Goal: Information Seeking & Learning: Learn about a topic

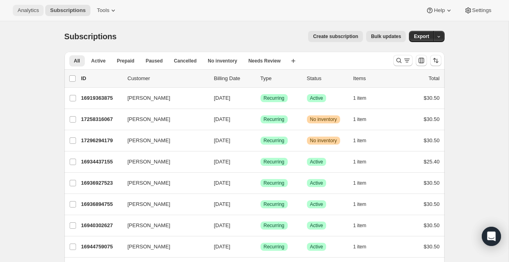
click at [30, 10] on span "Analytics" at bounding box center [28, 10] width 21 height 6
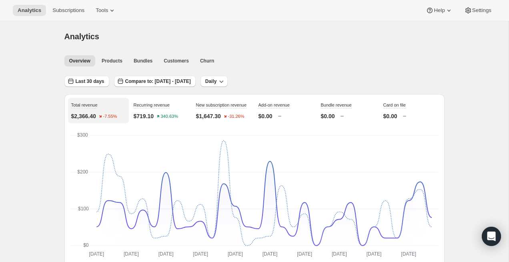
scroll to position [55, 0]
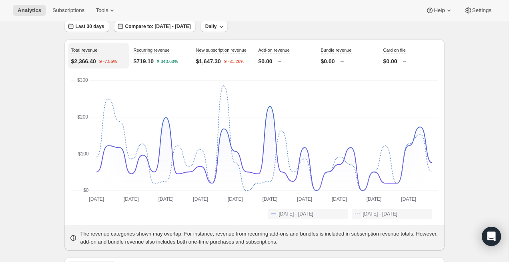
click at [213, 65] on p "$1,647.30" at bounding box center [208, 61] width 25 height 8
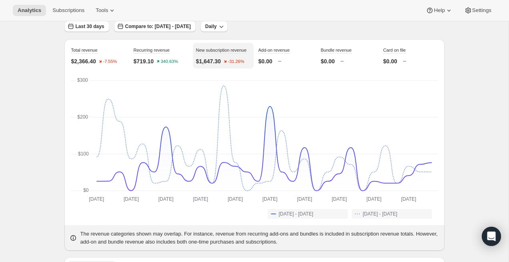
click at [166, 66] on div "Recurring revenue $719.10 340.63%" at bounding box center [161, 56] width 61 height 26
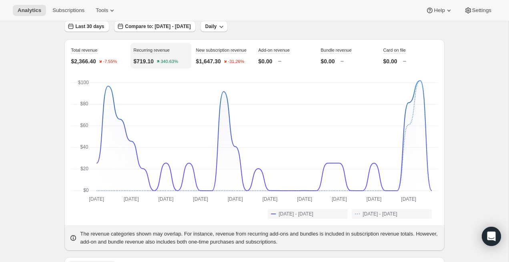
click at [99, 67] on div "Total revenue $2,366.40 -7.55%" at bounding box center [98, 56] width 61 height 26
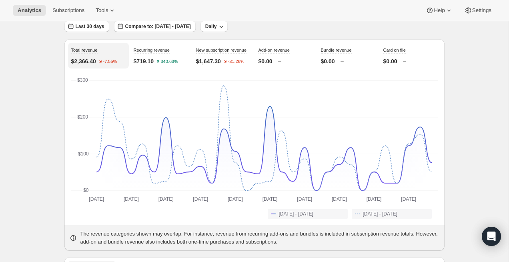
click at [210, 65] on p "$1,647.30" at bounding box center [208, 61] width 25 height 8
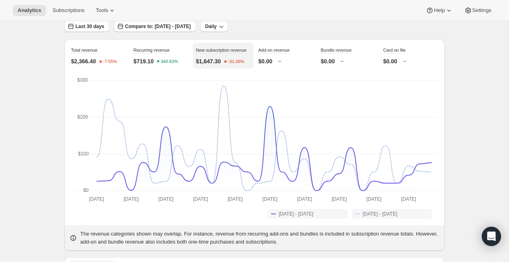
click at [148, 66] on div "Recurring revenue $719.10 340.63%" at bounding box center [161, 56] width 61 height 26
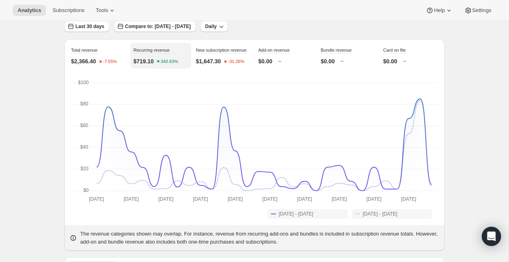
click at [90, 64] on p "$2,366.40" at bounding box center [83, 61] width 25 height 8
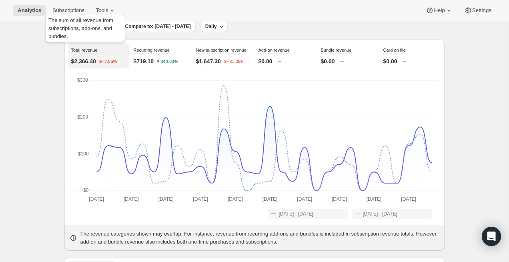
click at [95, 27] on div "The sum of all revenue from subscriptions, add-ons, and bundles." at bounding box center [85, 30] width 83 height 34
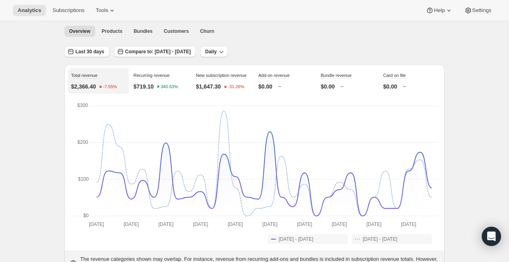
scroll to position [24, 0]
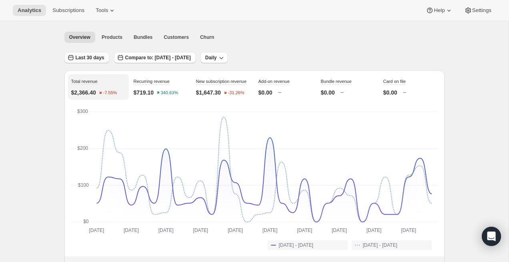
click at [90, 54] on button "Last 30 days" at bounding box center [86, 57] width 45 height 11
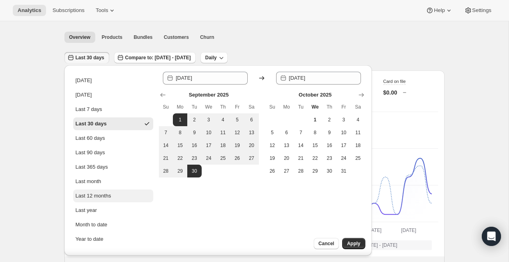
scroll to position [18, 0]
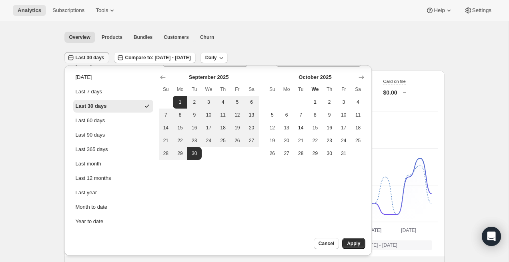
click at [110, 214] on ul "[DATE] [DATE] Last 7 days Last 30 days Last 60 days Last 90 days Last 365 days …" at bounding box center [113, 141] width 80 height 171
click at [110, 222] on button "Year to date" at bounding box center [113, 221] width 80 height 13
type input "[DATE]"
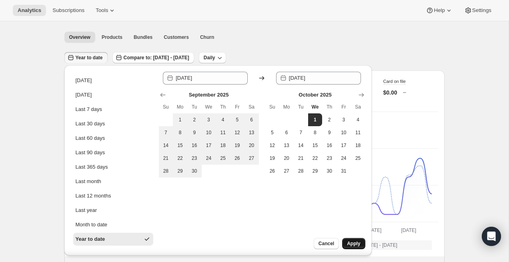
click at [362, 241] on button "Apply" at bounding box center [353, 243] width 23 height 11
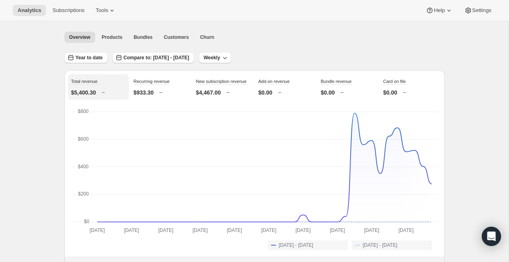
click at [225, 97] on div "$4,467.00" at bounding box center [223, 92] width 54 height 8
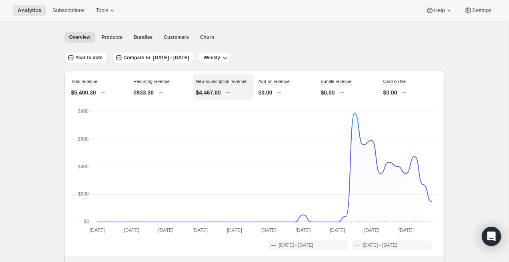
click at [88, 95] on p "$5,400.30" at bounding box center [83, 92] width 25 height 8
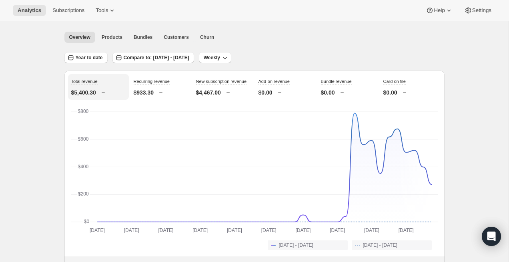
click at [149, 99] on div "Recurring revenue $933.30" at bounding box center [161, 87] width 61 height 26
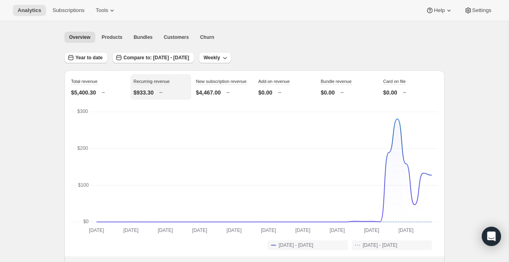
click at [207, 97] on p "$4,467.00" at bounding box center [208, 92] width 25 height 8
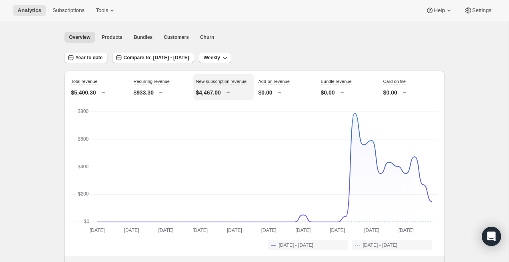
click at [145, 99] on div "Recurring revenue $933.30" at bounding box center [161, 87] width 61 height 26
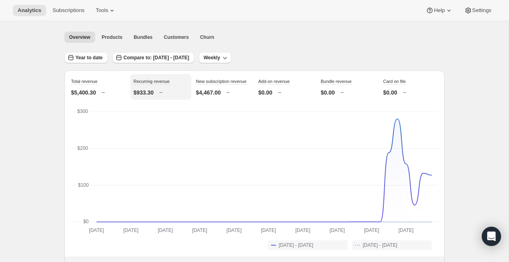
click at [95, 94] on p "$5,400.30" at bounding box center [83, 92] width 25 height 8
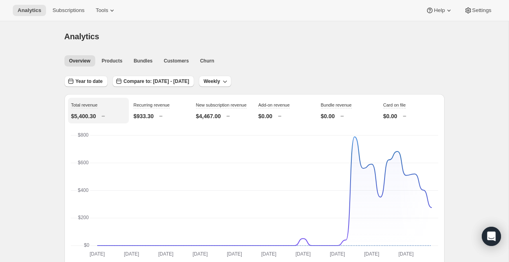
click at [172, 54] on div "Overview Products Bundles Customers Churn More views Overview Products Bundles …" at bounding box center [252, 61] width 385 height 18
click at [219, 63] on button "Churn" at bounding box center [207, 60] width 24 height 11
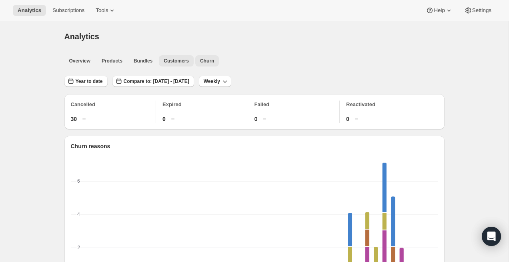
click at [177, 58] on span "Customers" at bounding box center [176, 61] width 25 height 6
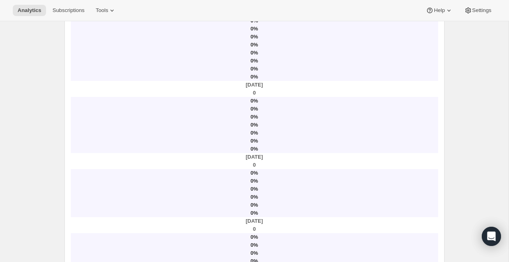
drag, startPoint x: 393, startPoint y: 156, endPoint x: 354, endPoint y: 130, distance: 47.3
drag, startPoint x: 397, startPoint y: 173, endPoint x: 371, endPoint y: 125, distance: 54.6
